Goal: Communication & Community: Answer question/provide support

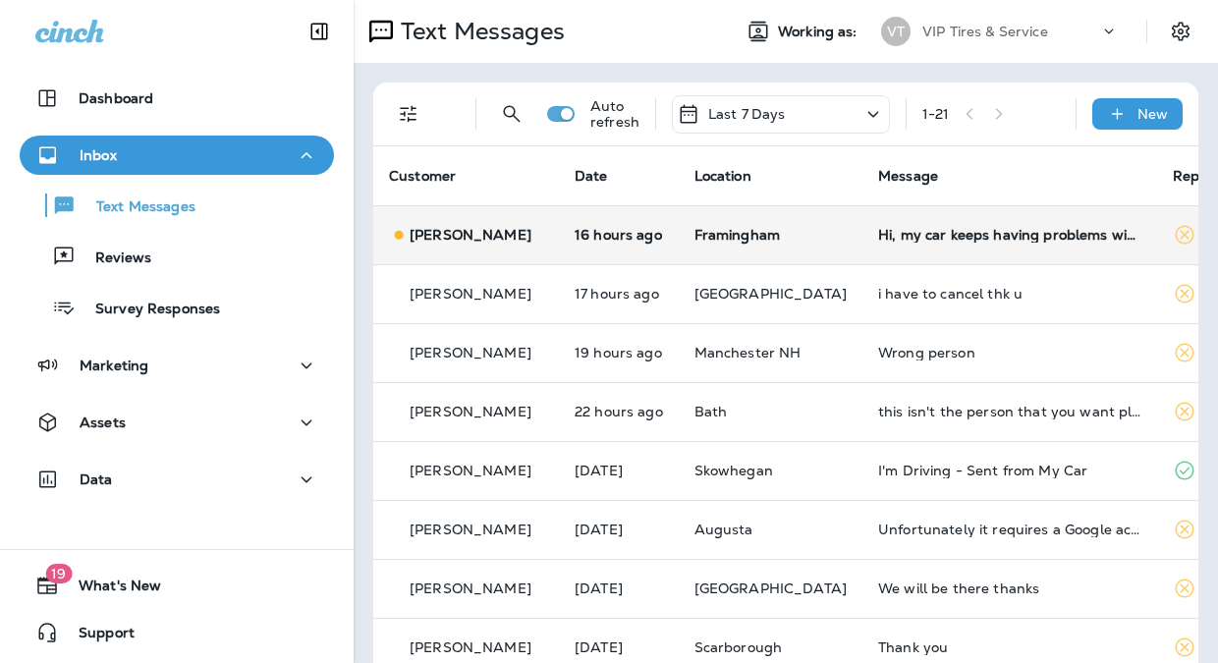
click at [891, 248] on td "Hi, my car keeps having problems with the tire you guys fixed. Could I bring my…" at bounding box center [1009, 234] width 295 height 59
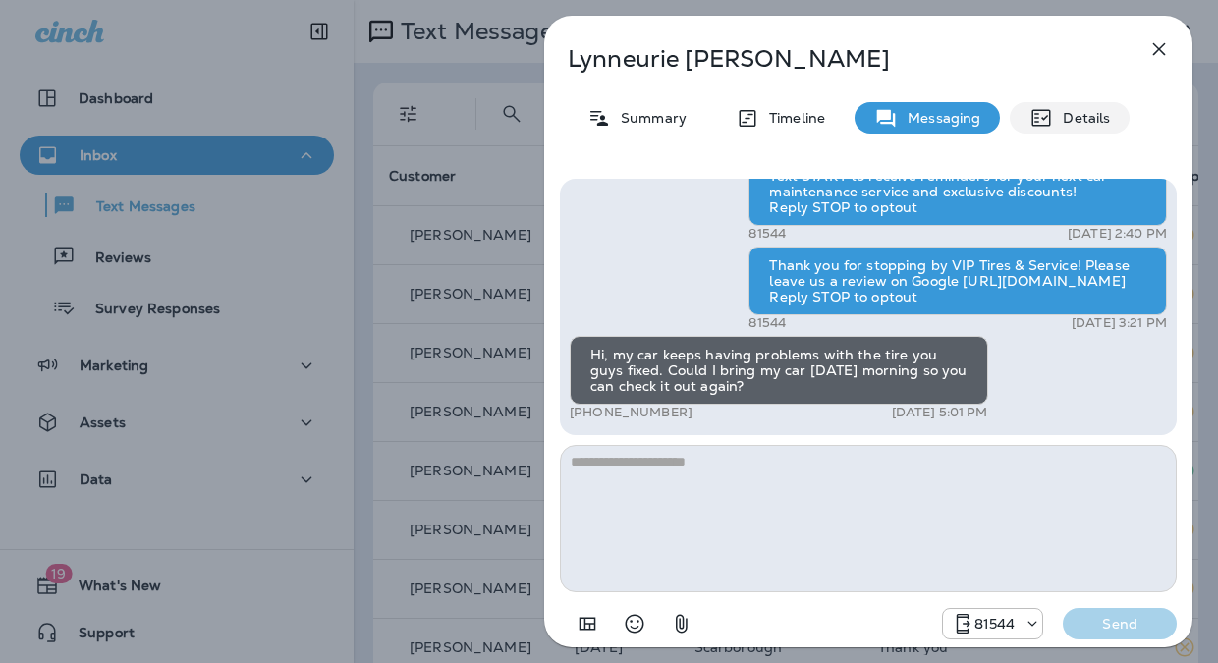
click at [1071, 110] on p "Details" at bounding box center [1081, 118] width 57 height 16
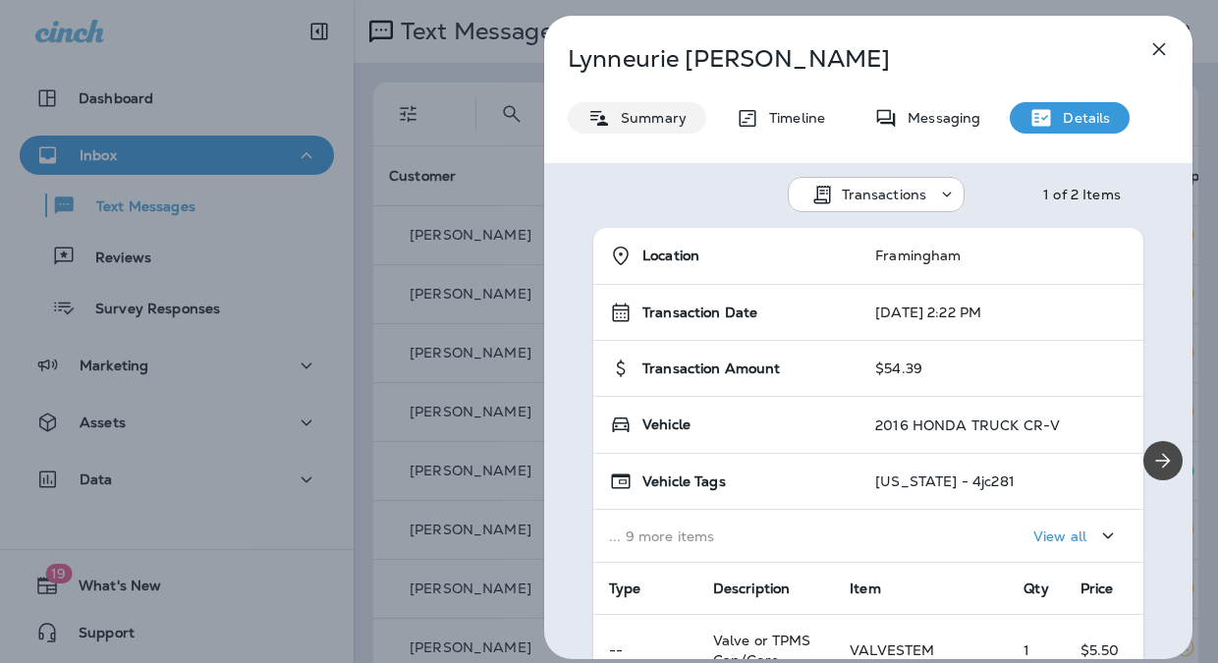
click at [643, 122] on p "Summary" at bounding box center [649, 118] width 76 height 16
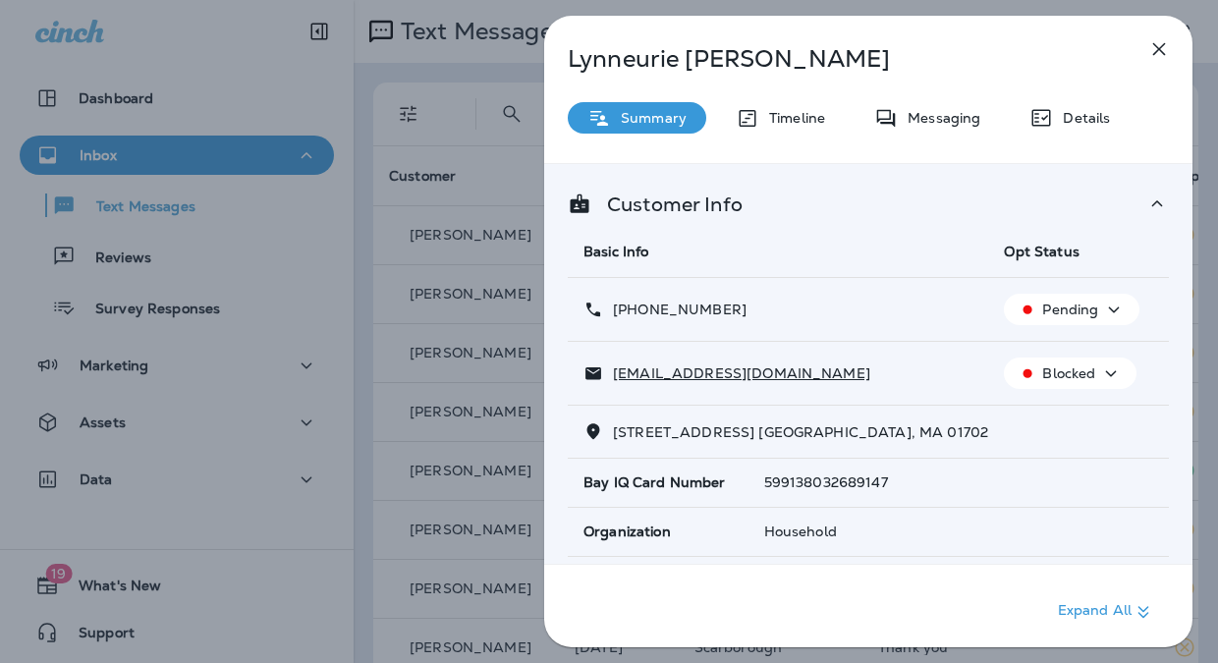
click at [1158, 46] on icon "button" at bounding box center [1159, 49] width 24 height 24
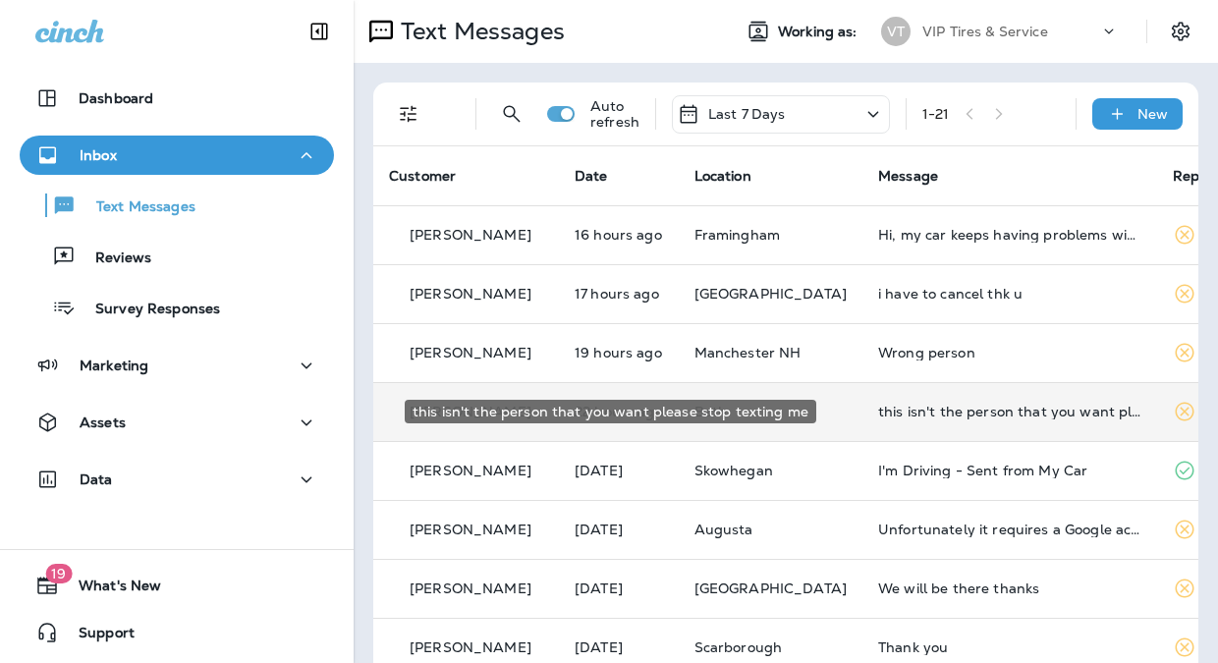
click at [958, 408] on div "this isn't the person that you want please stop texting me" at bounding box center [1009, 412] width 263 height 16
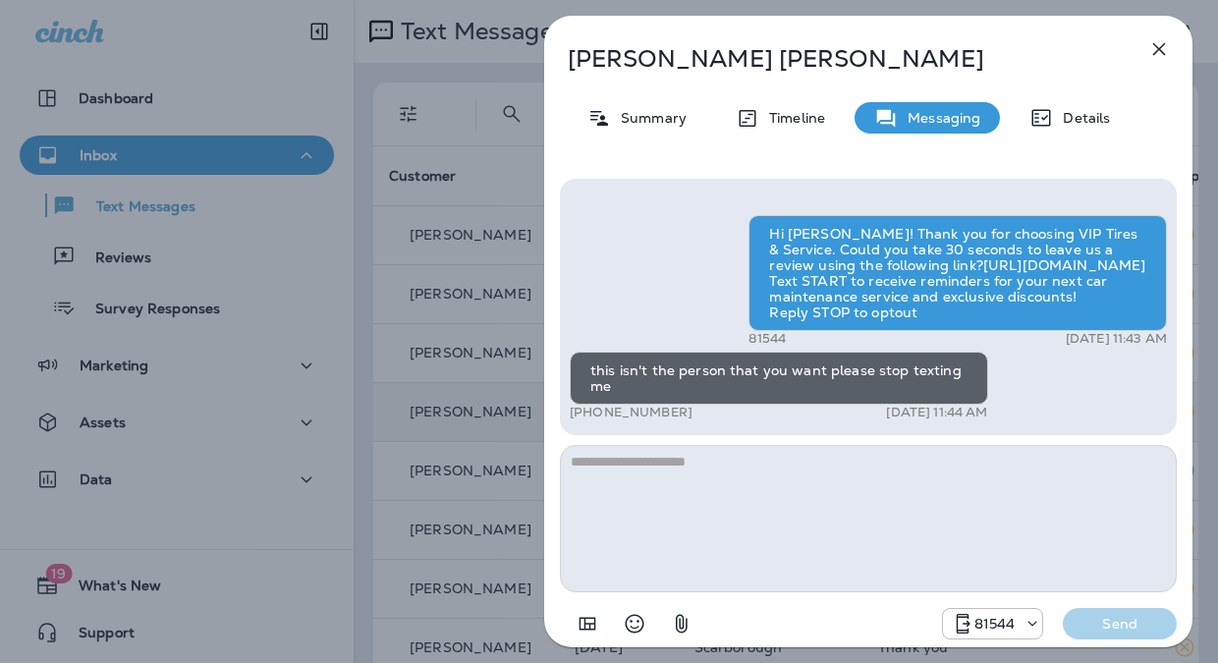
scroll to position [-5, 0]
click at [612, 109] on div "Summary" at bounding box center [637, 117] width 138 height 31
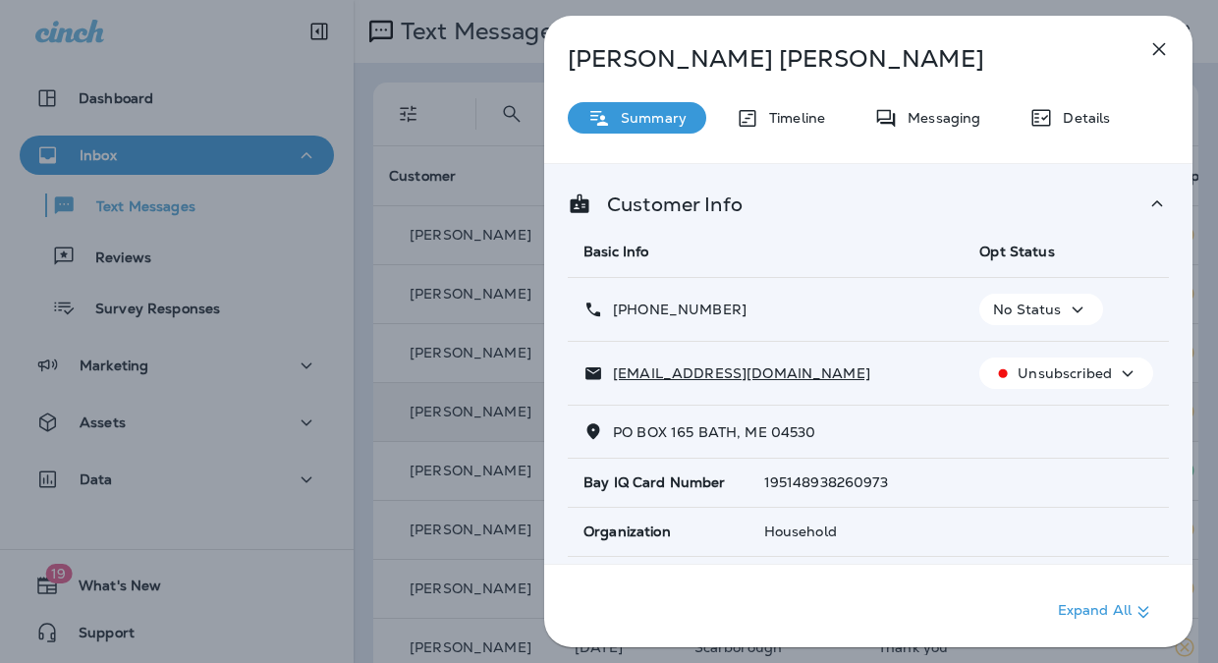
click at [1047, 303] on p "No Status" at bounding box center [1027, 310] width 68 height 16
click at [1035, 357] on p "Opt out" at bounding box center [1026, 357] width 53 height 16
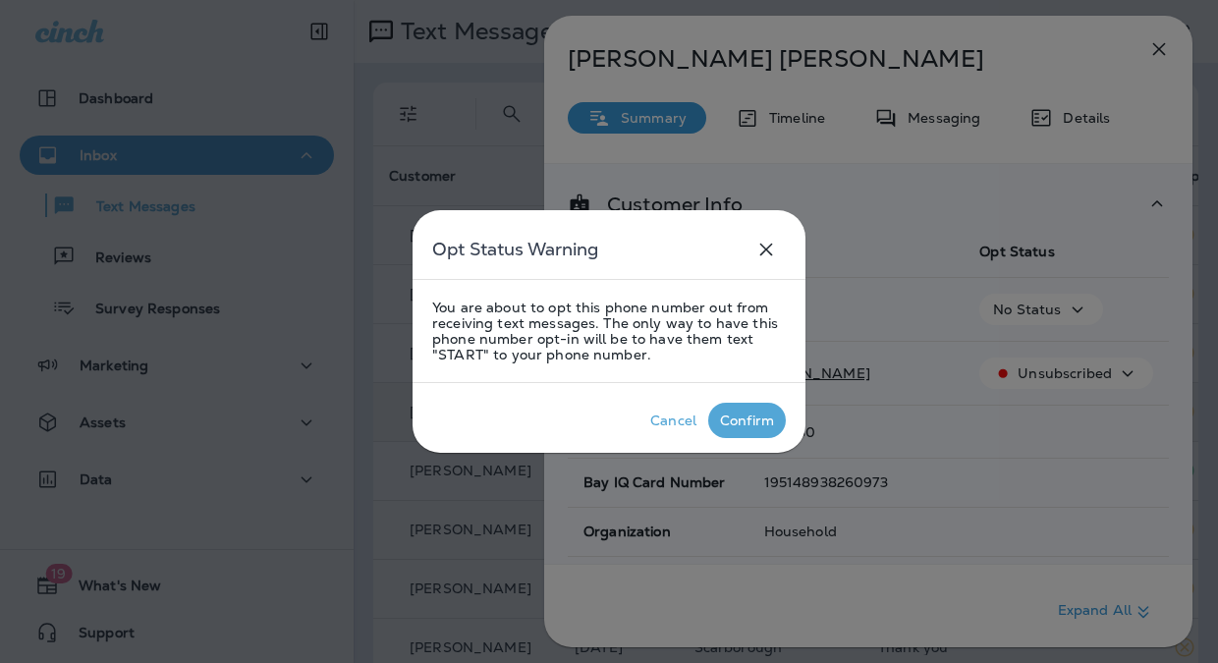
click at [746, 421] on div "Confirm" at bounding box center [747, 421] width 54 height 16
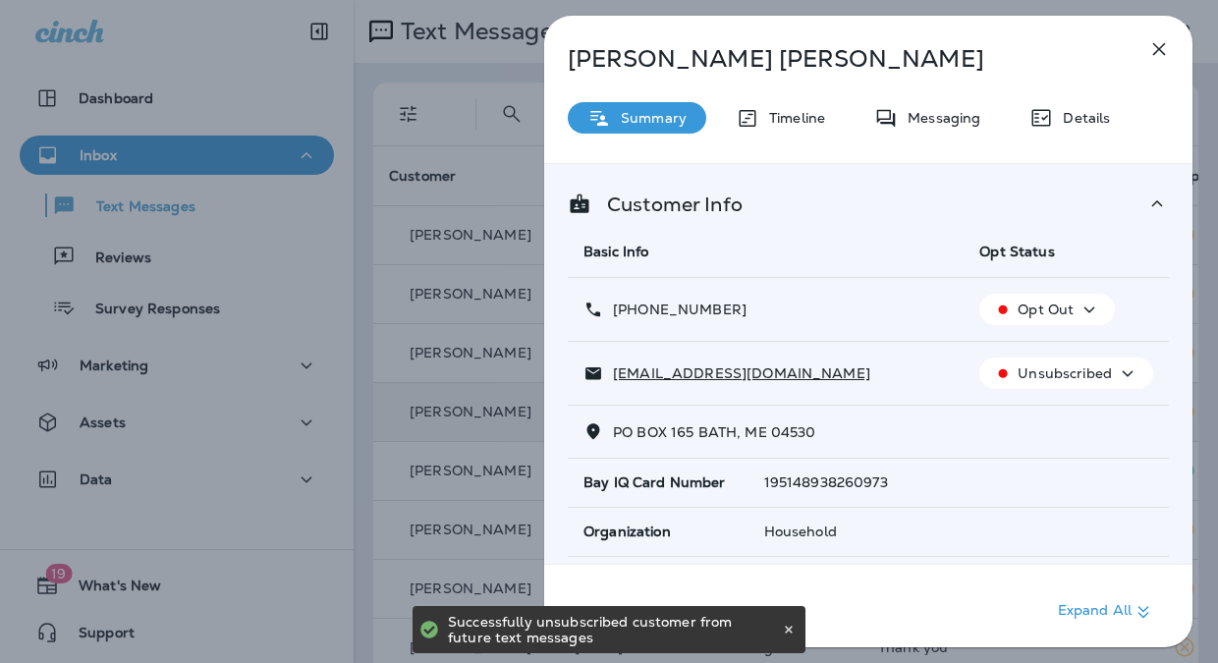
click at [1164, 39] on icon "button" at bounding box center [1159, 49] width 24 height 24
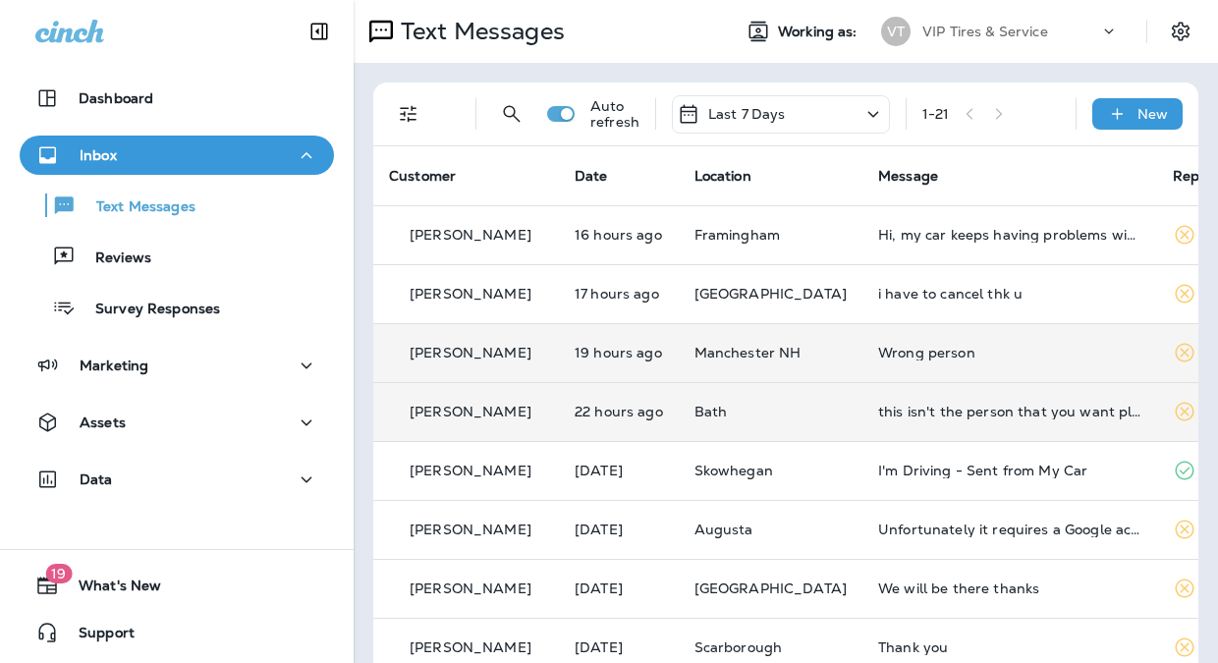
click at [985, 361] on td "Wrong person" at bounding box center [1009, 352] width 295 height 59
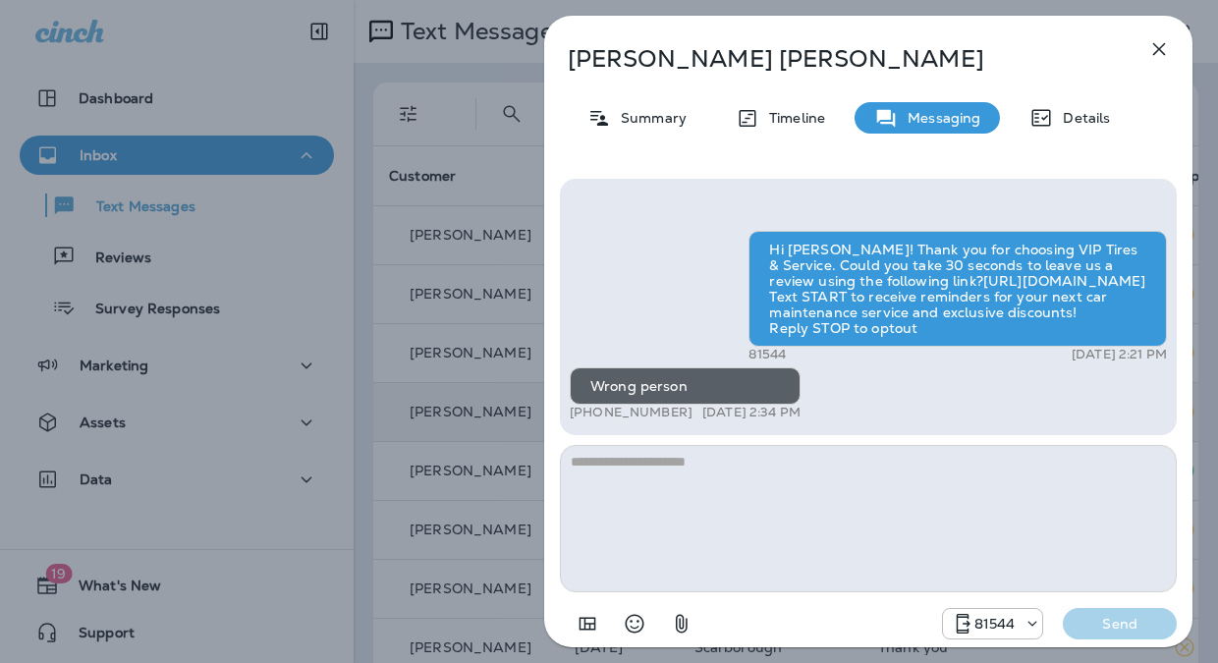
click at [662, 134] on div "[PERSON_NAME] Summary Timeline Messaging Details Hi [PERSON_NAME]! Thank you fo…" at bounding box center [868, 337] width 648 height 643
click at [664, 124] on p "Summary" at bounding box center [649, 118] width 76 height 16
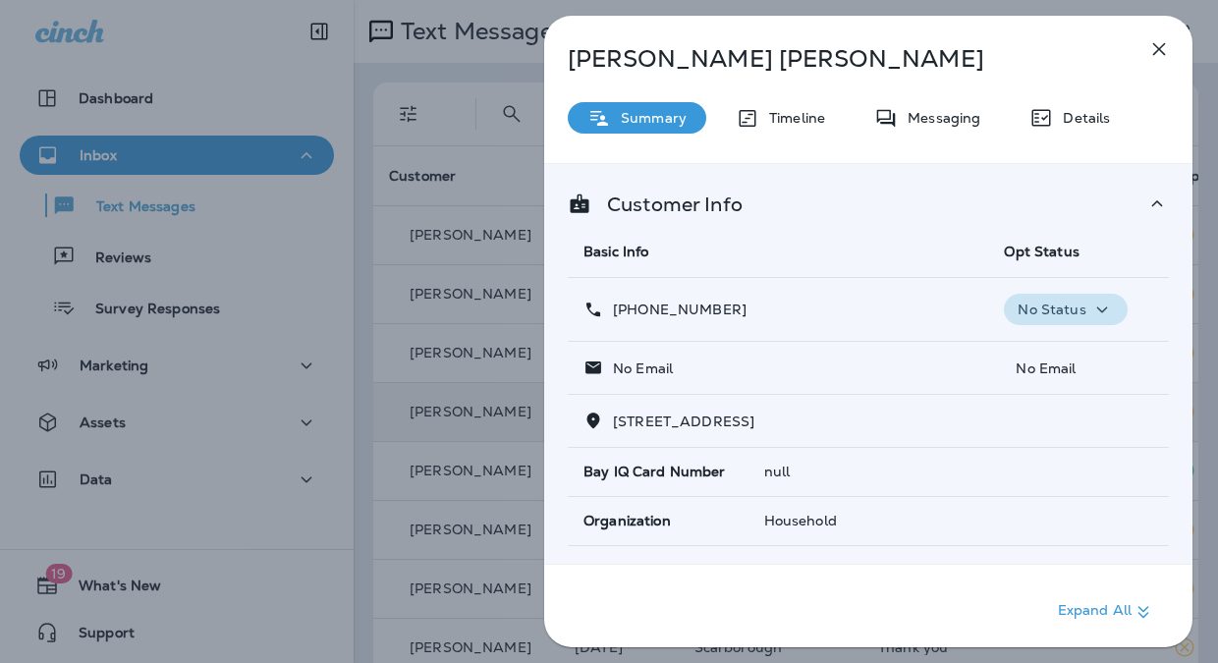
click at [1073, 302] on p "No Status" at bounding box center [1052, 310] width 68 height 16
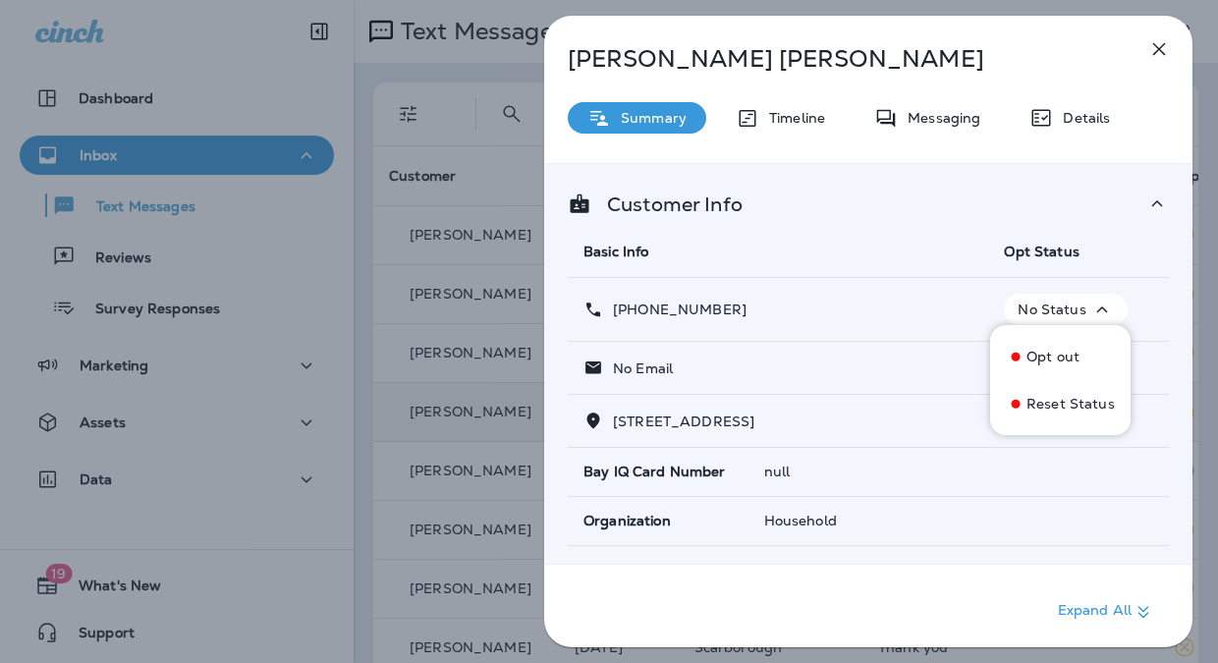
click at [1064, 364] on p "Opt out" at bounding box center [1052, 357] width 53 height 16
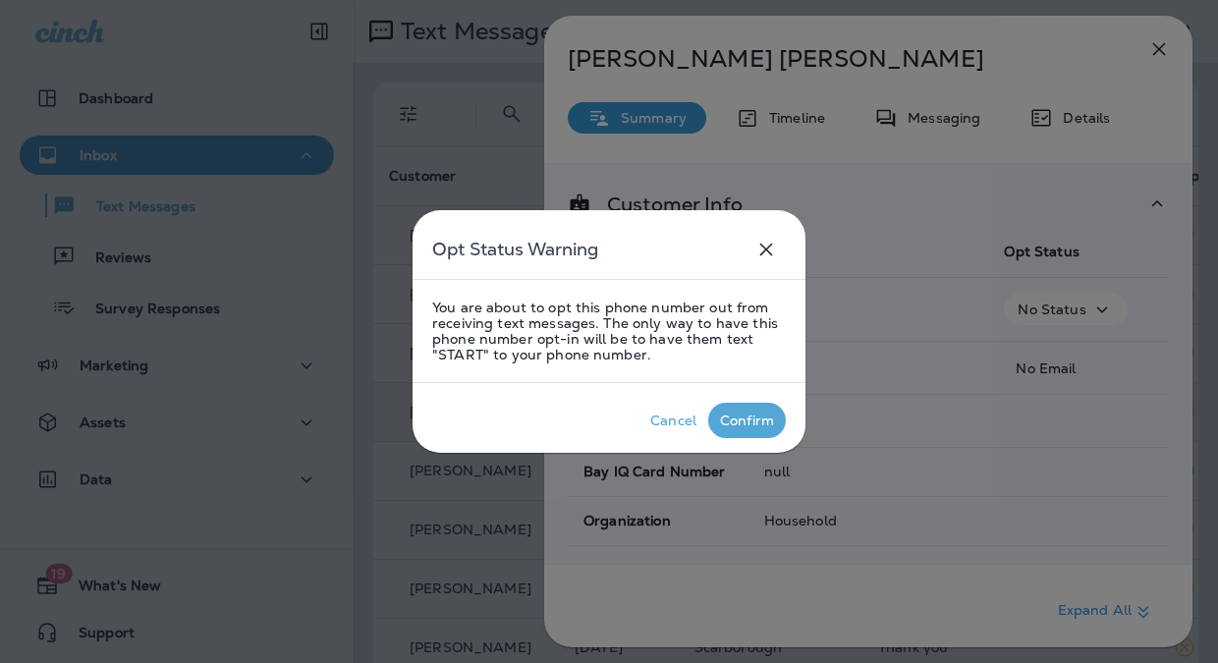
click at [741, 420] on div "Confirm" at bounding box center [747, 421] width 54 height 16
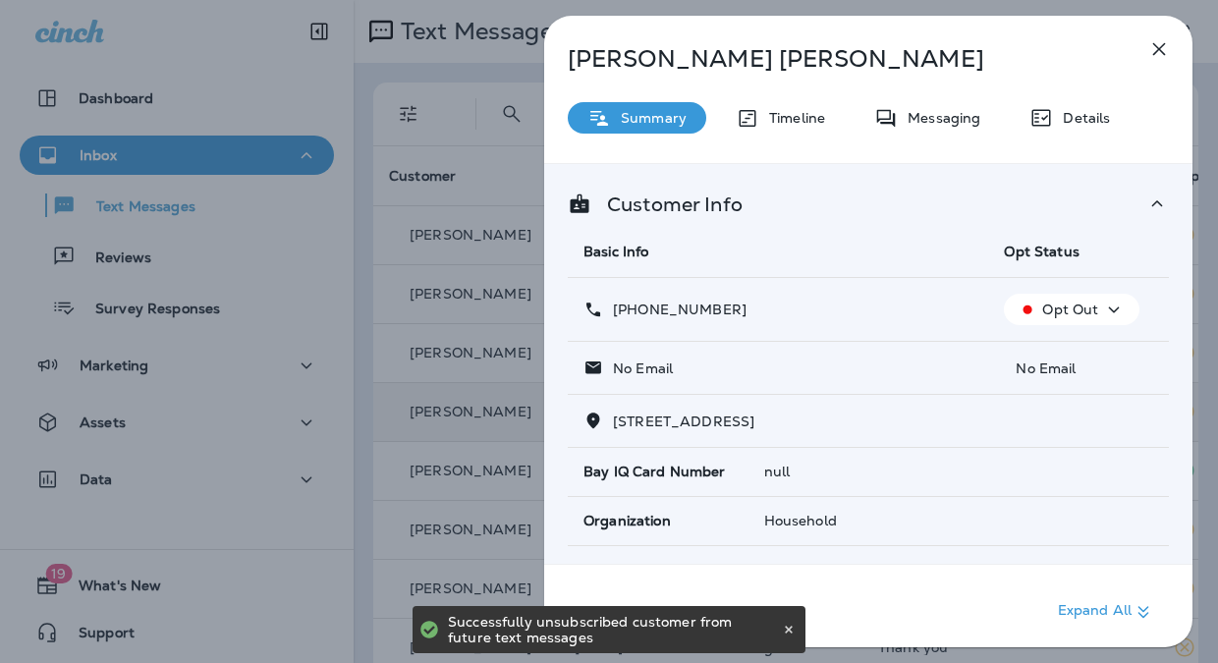
click at [1185, 50] on div "[PERSON_NAME] Summary Timeline Messaging Details Customer Info Basic Info Opt S…" at bounding box center [868, 337] width 648 height 643
click at [1169, 51] on icon "button" at bounding box center [1159, 49] width 24 height 24
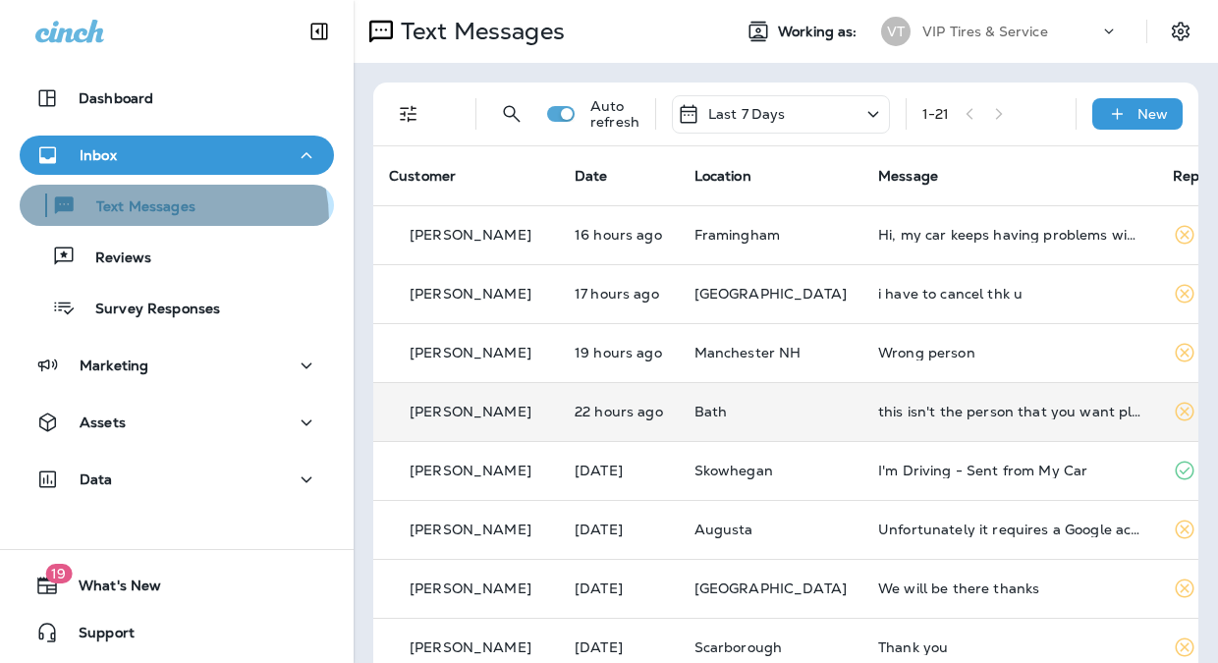
click at [158, 221] on button "Text Messages" at bounding box center [177, 205] width 314 height 41
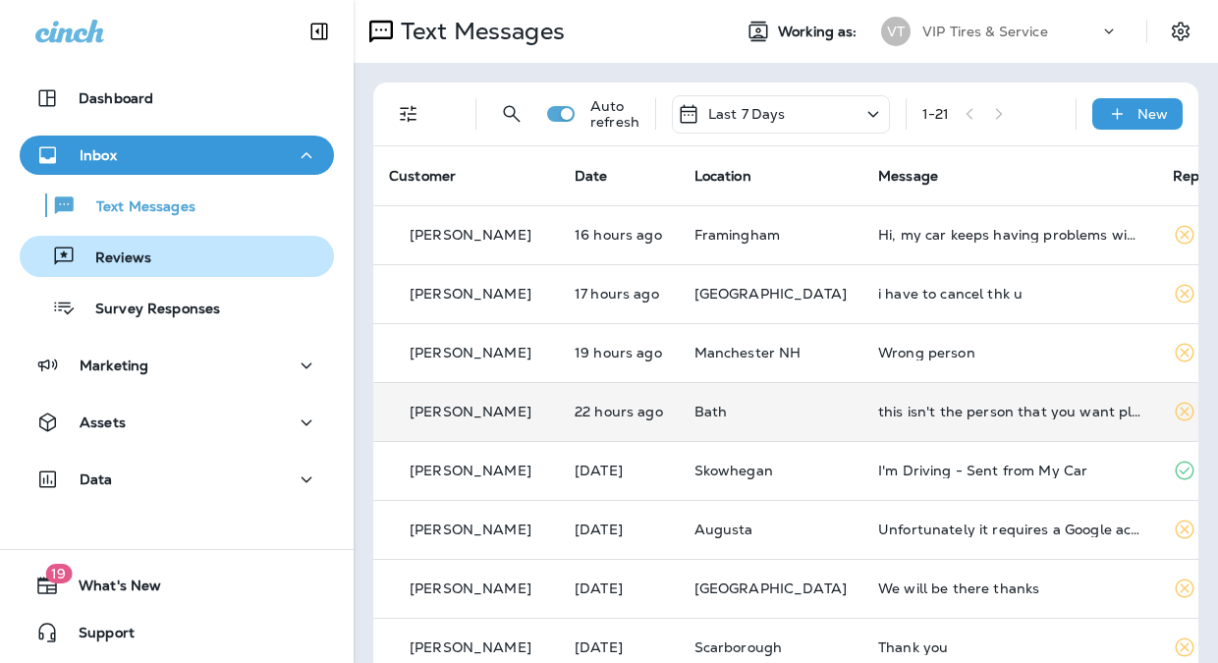
click at [155, 273] on button "Reviews" at bounding box center [177, 256] width 314 height 41
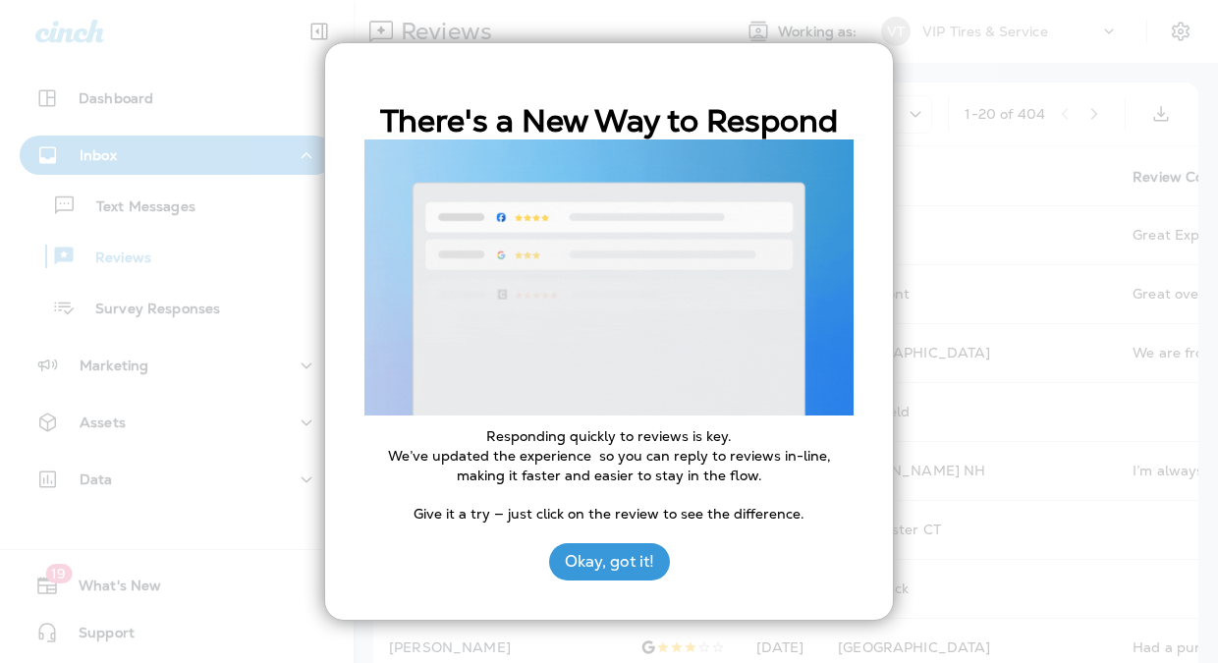
click at [964, 544] on div at bounding box center [609, 331] width 1218 height 663
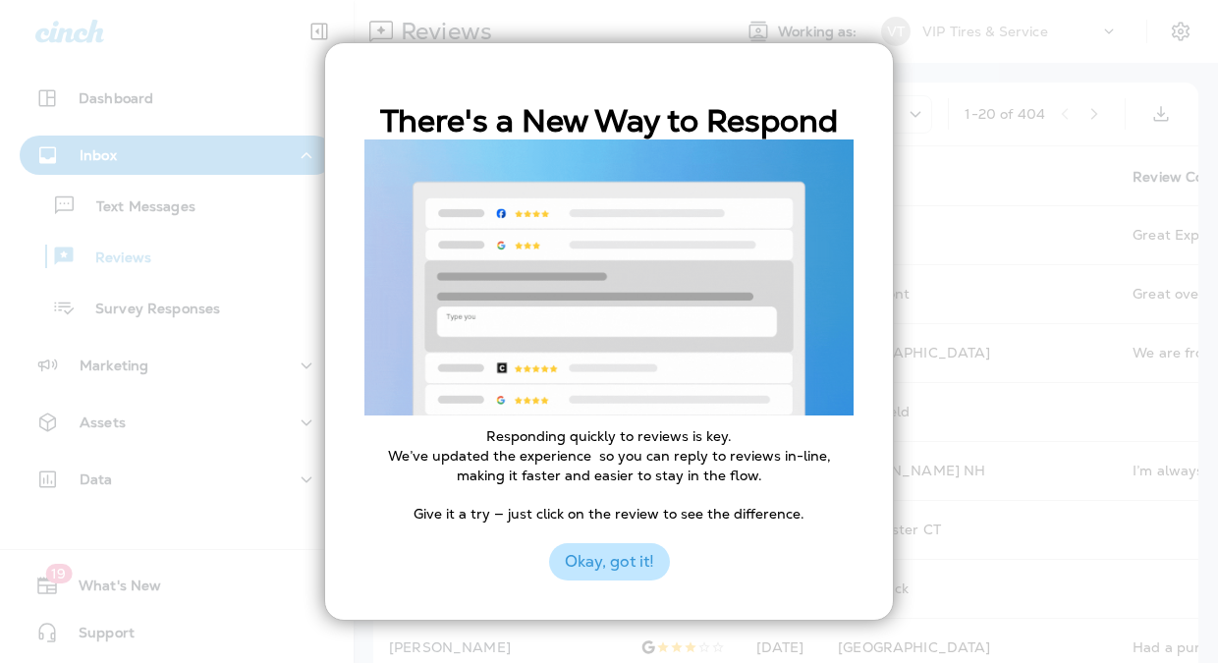
click at [609, 571] on button "Okay, got it!" at bounding box center [609, 561] width 121 height 37
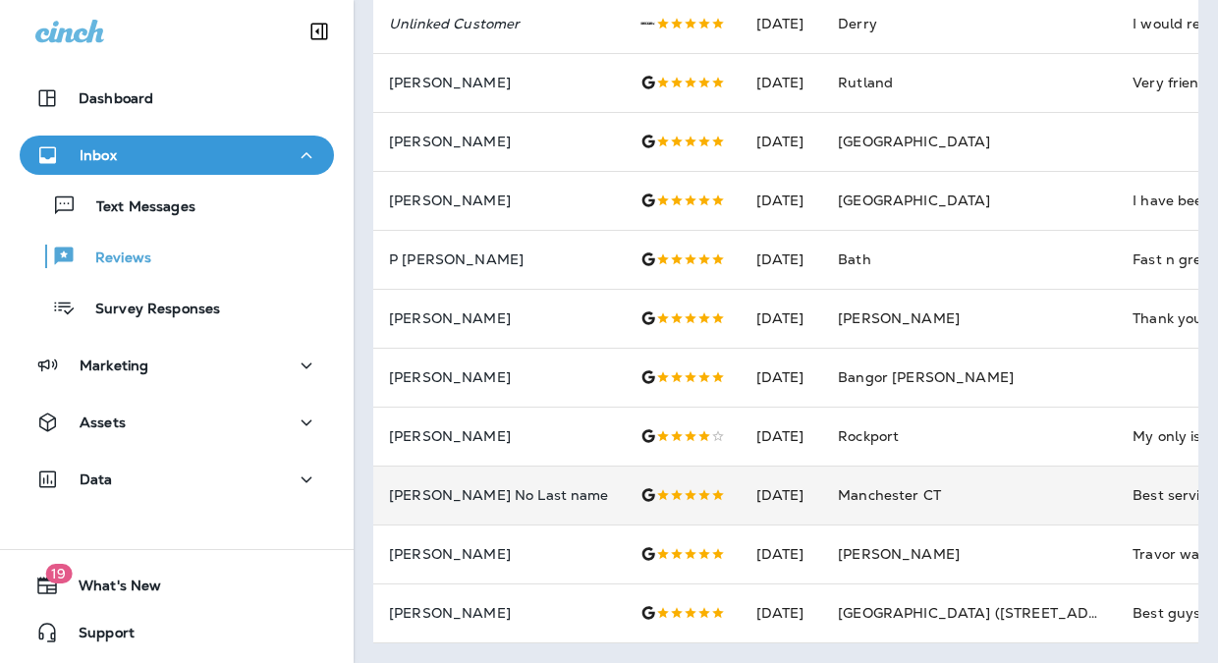
scroll to position [167, 0]
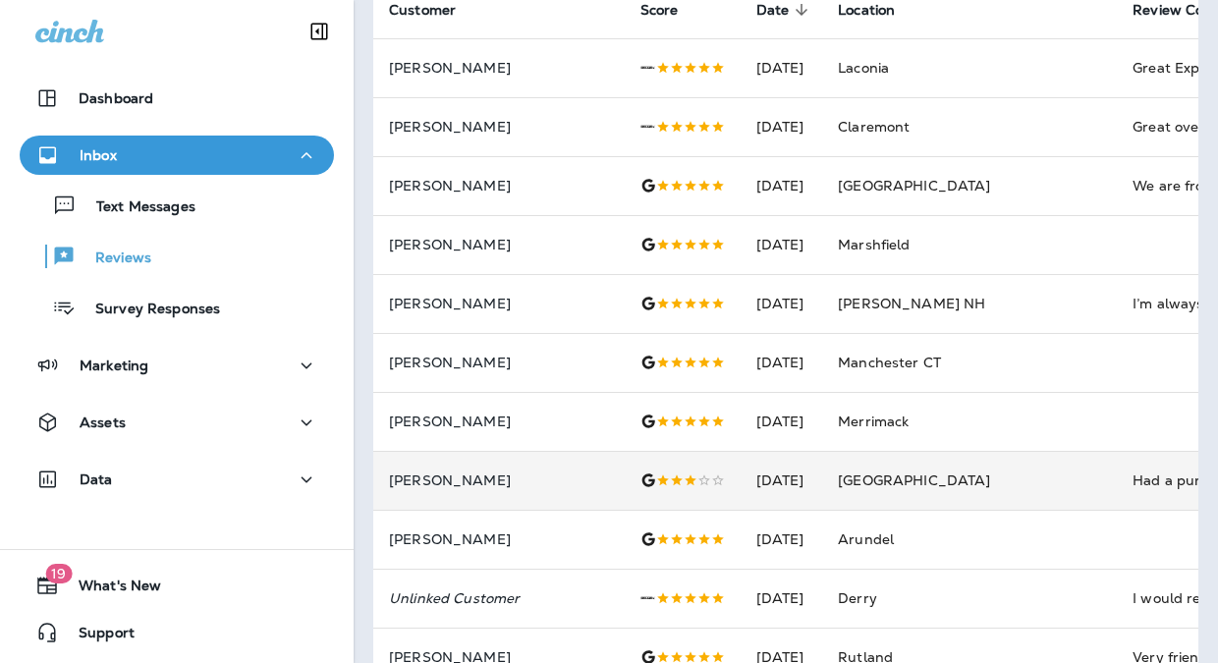
click at [927, 484] on td "[GEOGRAPHIC_DATA]" at bounding box center [969, 480] width 295 height 59
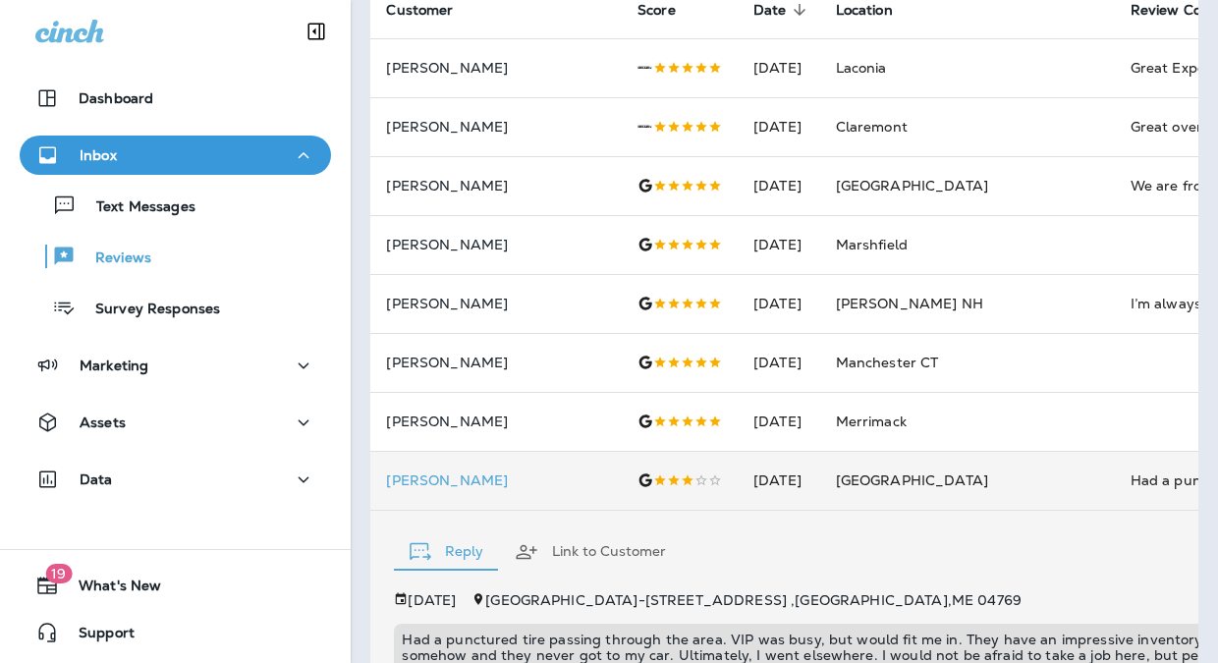
scroll to position [530, 0]
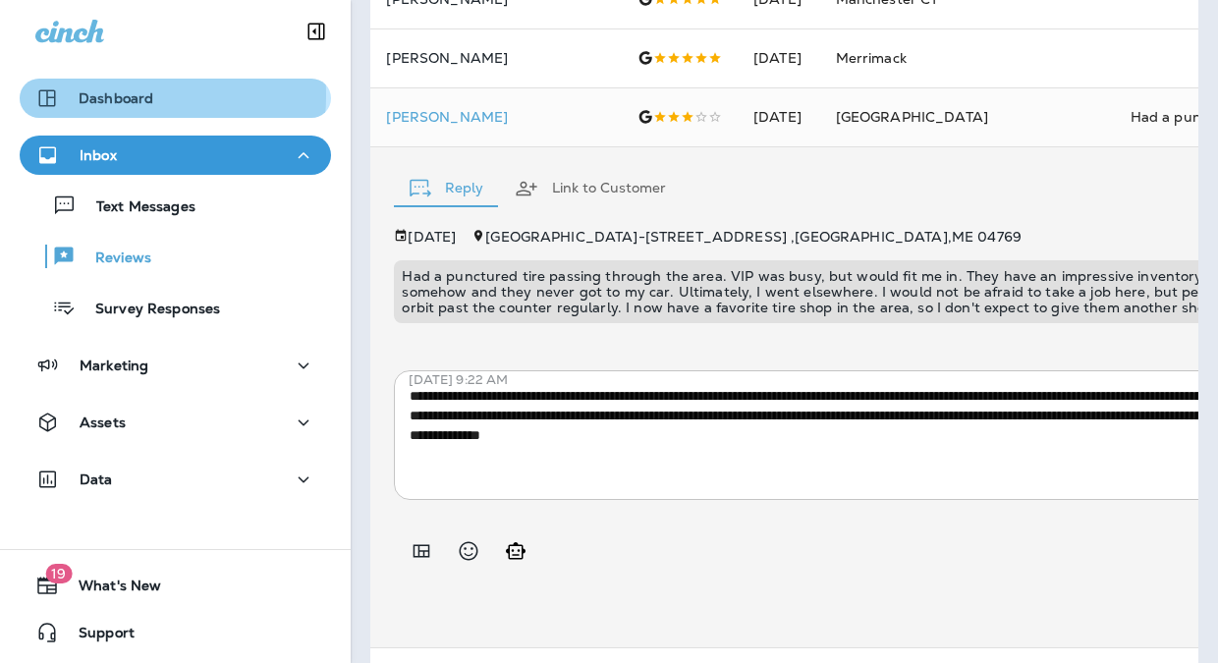
click at [106, 95] on p "Dashboard" at bounding box center [116, 98] width 75 height 16
